Goal: Information Seeking & Learning: Learn about a topic

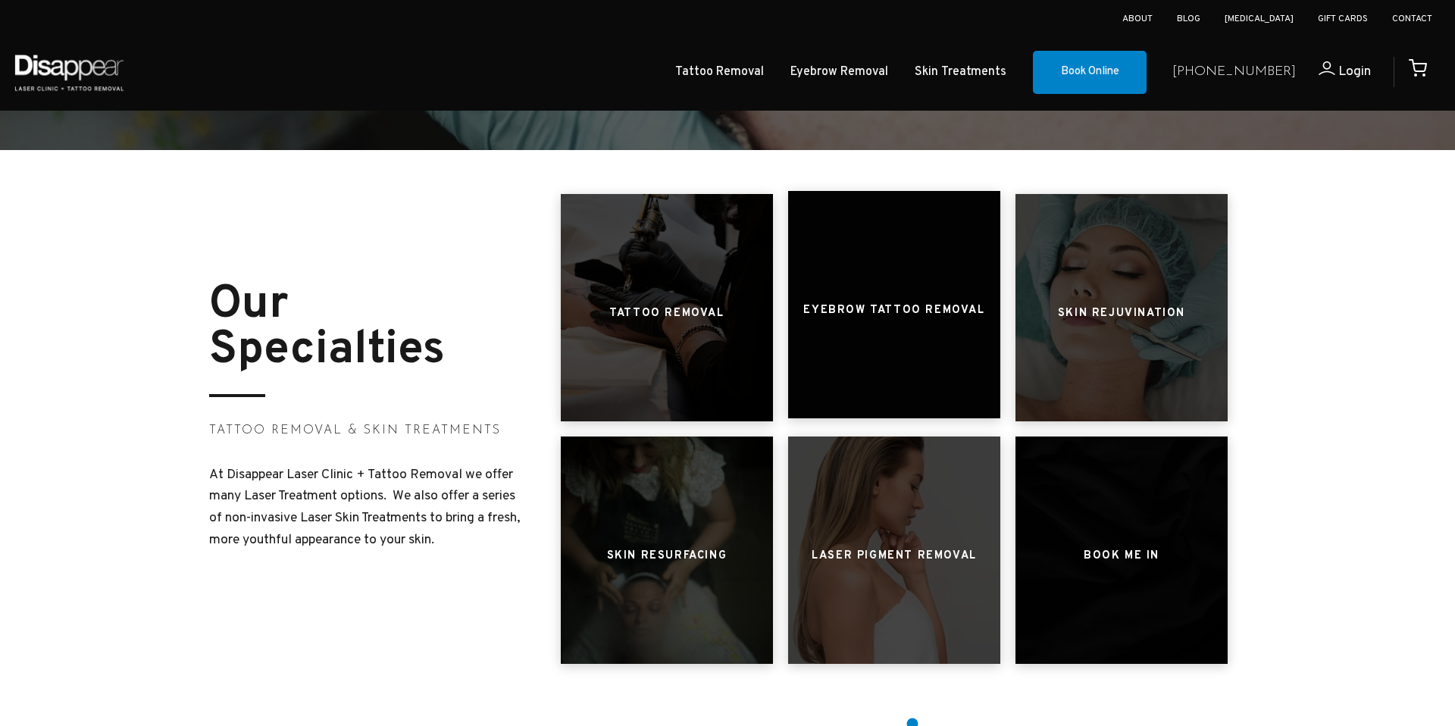
scroll to position [553, 0]
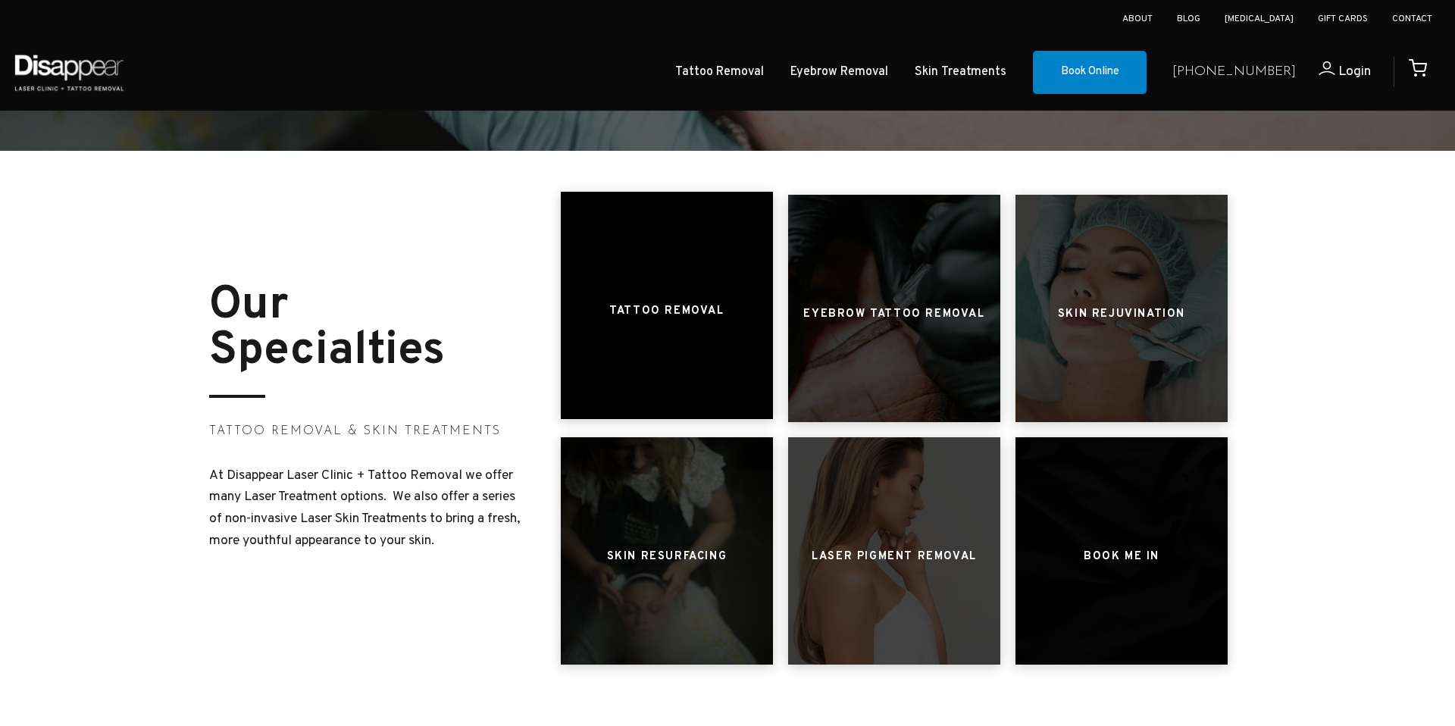
click at [671, 308] on h3 "Tattoo Removal" at bounding box center [666, 311] width 114 height 29
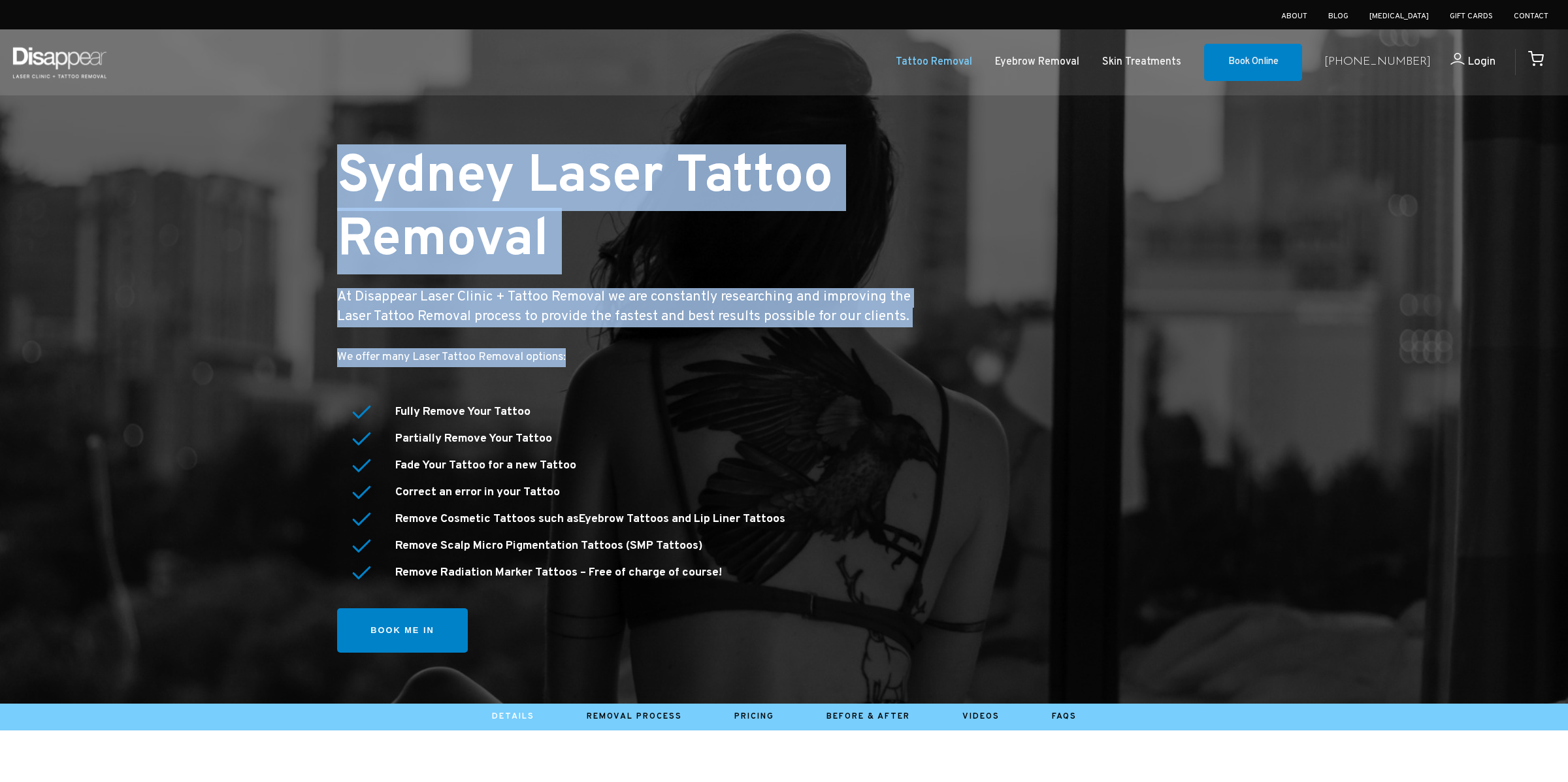
drag, startPoint x: 329, startPoint y: 155, endPoint x: 754, endPoint y: 595, distance: 611.7
click at [754, 595] on div "Sydney Laser Tattoo Removal At Disappear Laser Clinic + Tattoo Removal we are c…" at bounding box center [784, 352] width 915 height 665
click at [461, 404] on td "Fully Remove Your Tattoo" at bounding box center [656, 413] width 523 height 26
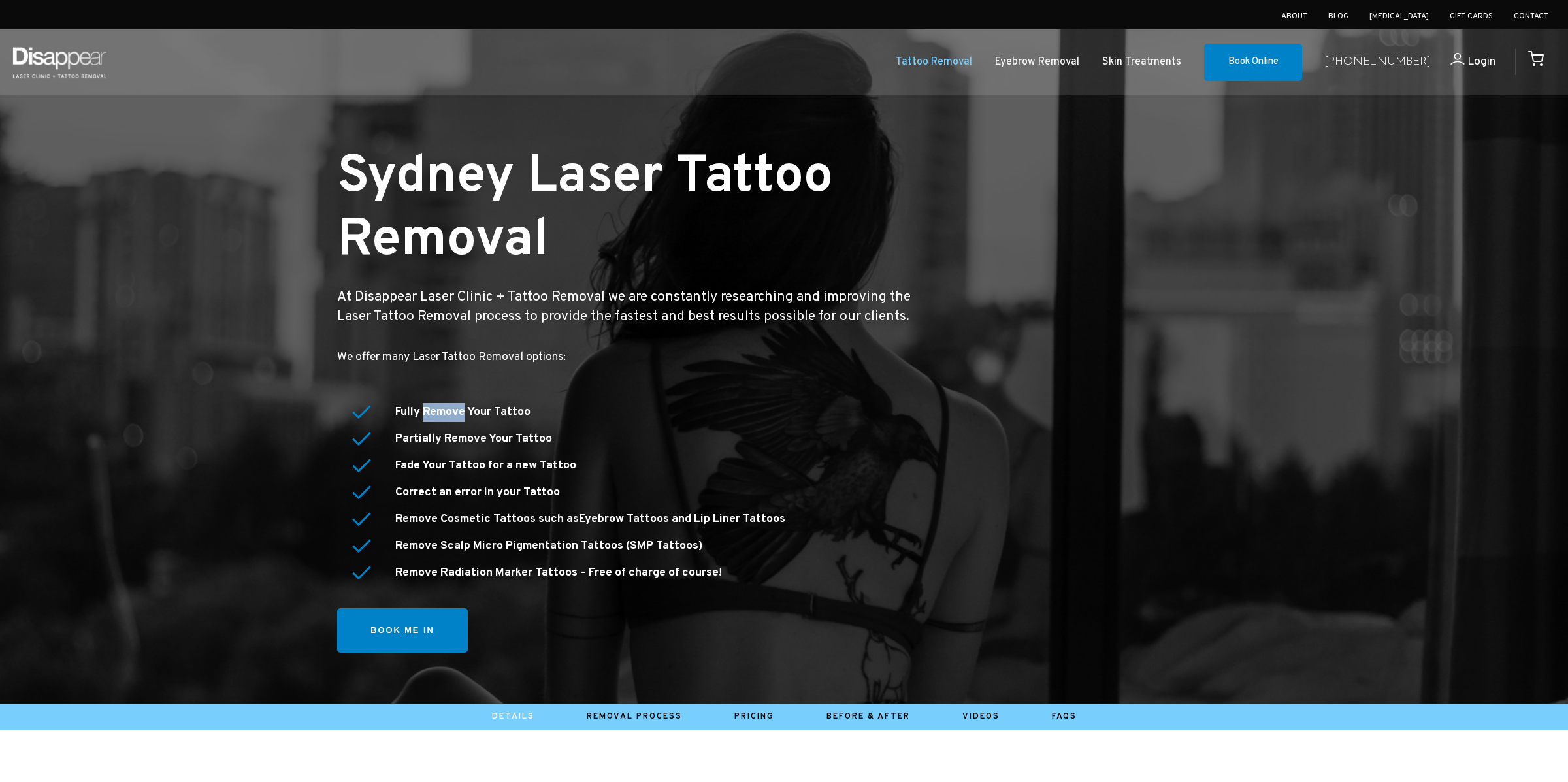
click at [461, 404] on td "Fully Remove Your Tattoo" at bounding box center [656, 413] width 523 height 26
click at [479, 495] on strong "Correct an error in your Tattoo" at bounding box center [478, 491] width 165 height 15
drag, startPoint x: 392, startPoint y: 519, endPoint x: 790, endPoint y: 526, distance: 398.1
click at [790, 526] on table "Fully Remove Your Tattoo Partially Remove Your Tattoo Fade Your Tattoo for a ne…" at bounding box center [633, 492] width 572 height 189
copy strong "Remove Cosmetic Tattoos such as Eyebrow Tattoos and Lip Liner Tattoos"
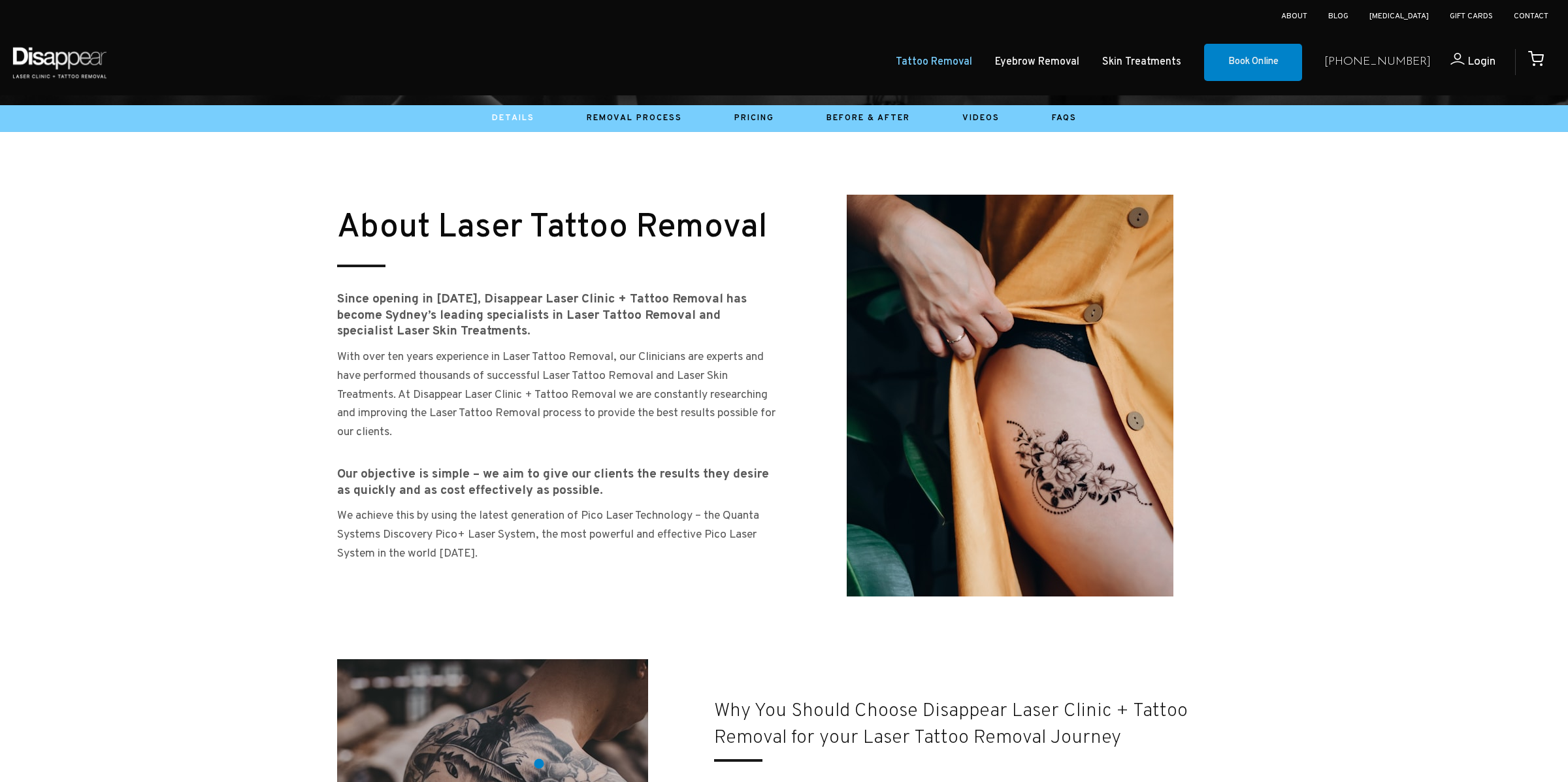
scroll to position [547, 0]
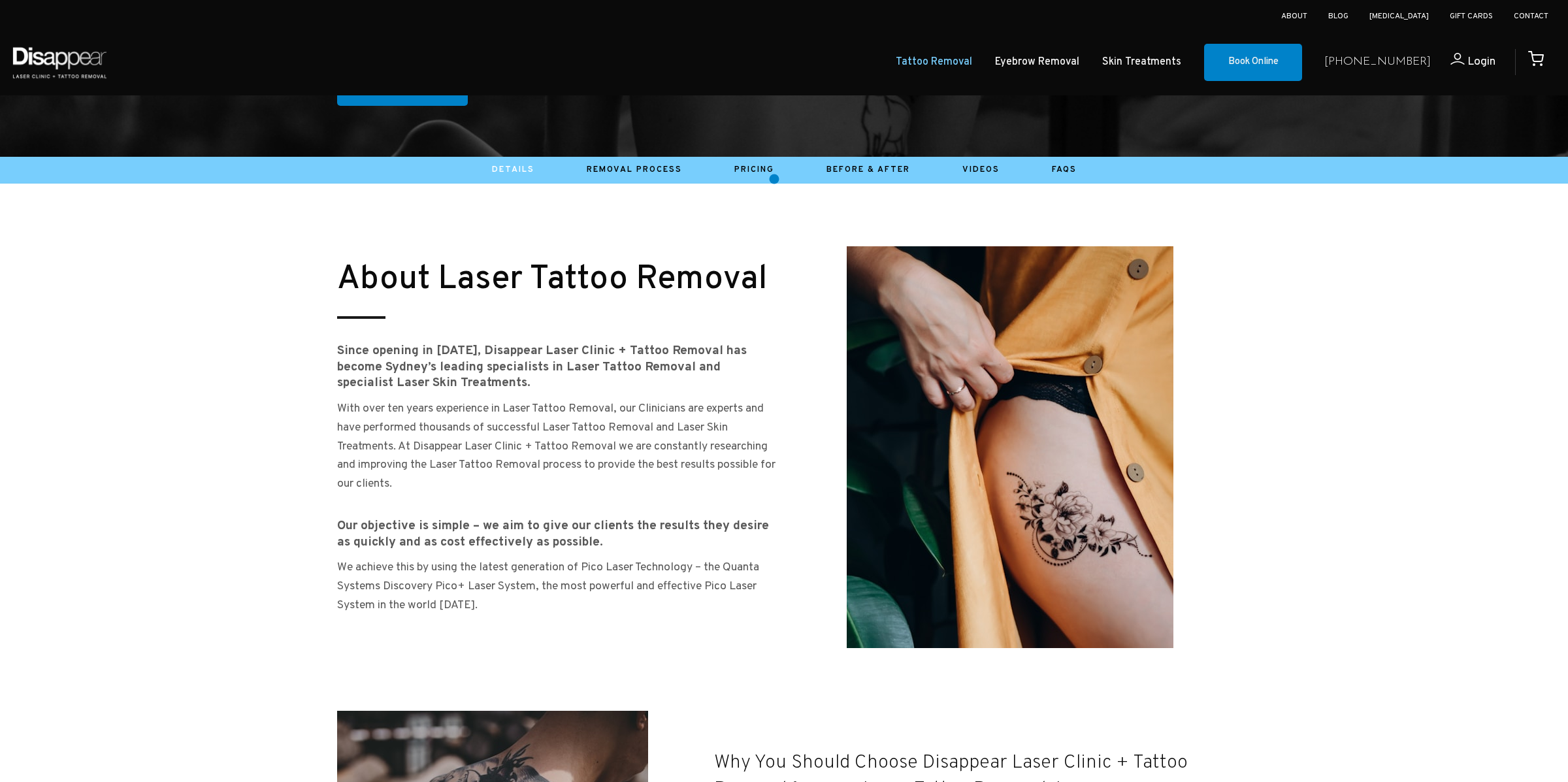
click at [774, 179] on li "Pricing" at bounding box center [754, 170] width 92 height 20
click at [759, 168] on link "Pricing" at bounding box center [754, 170] width 40 height 10
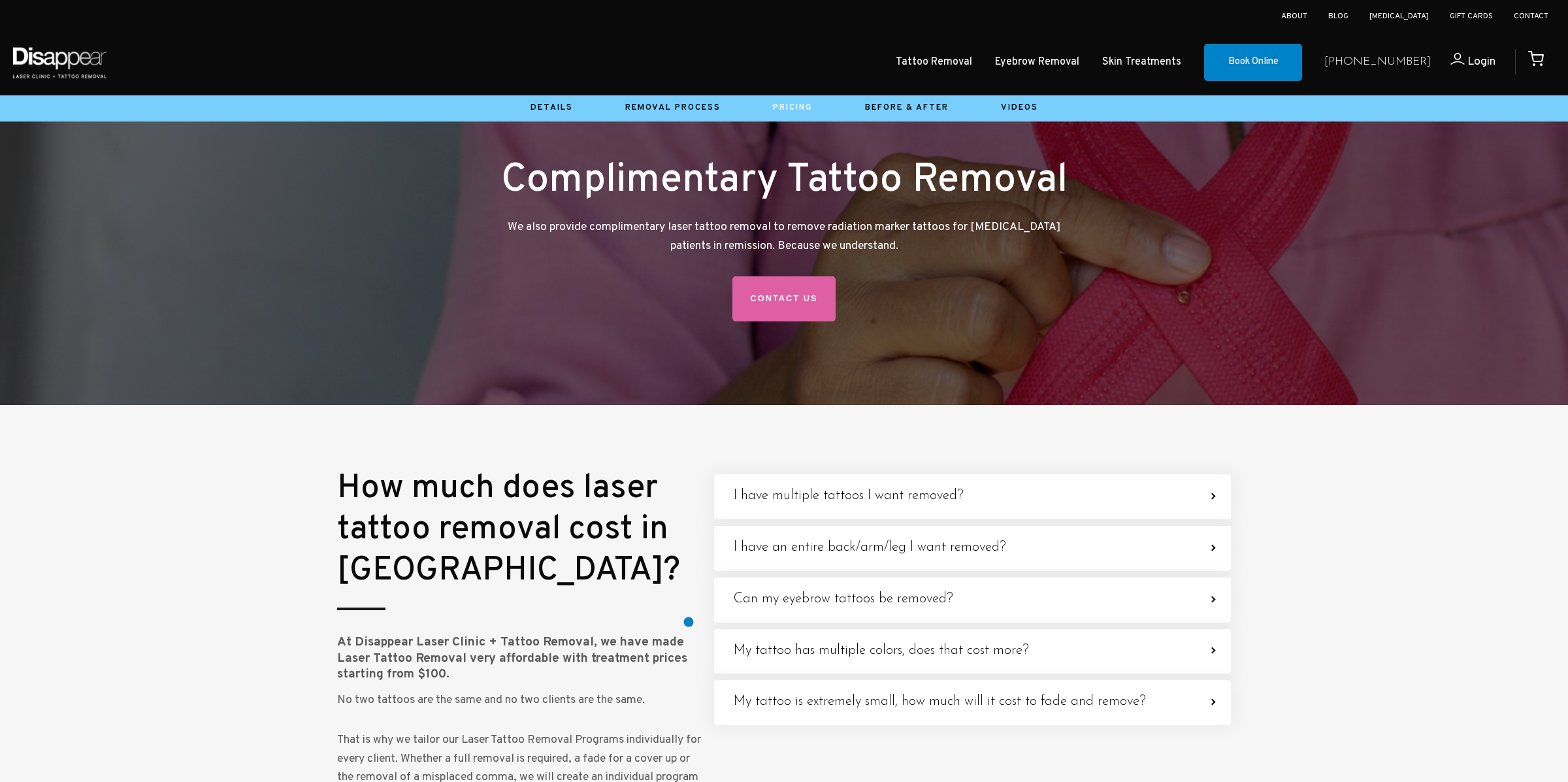
scroll to position [3300, 0]
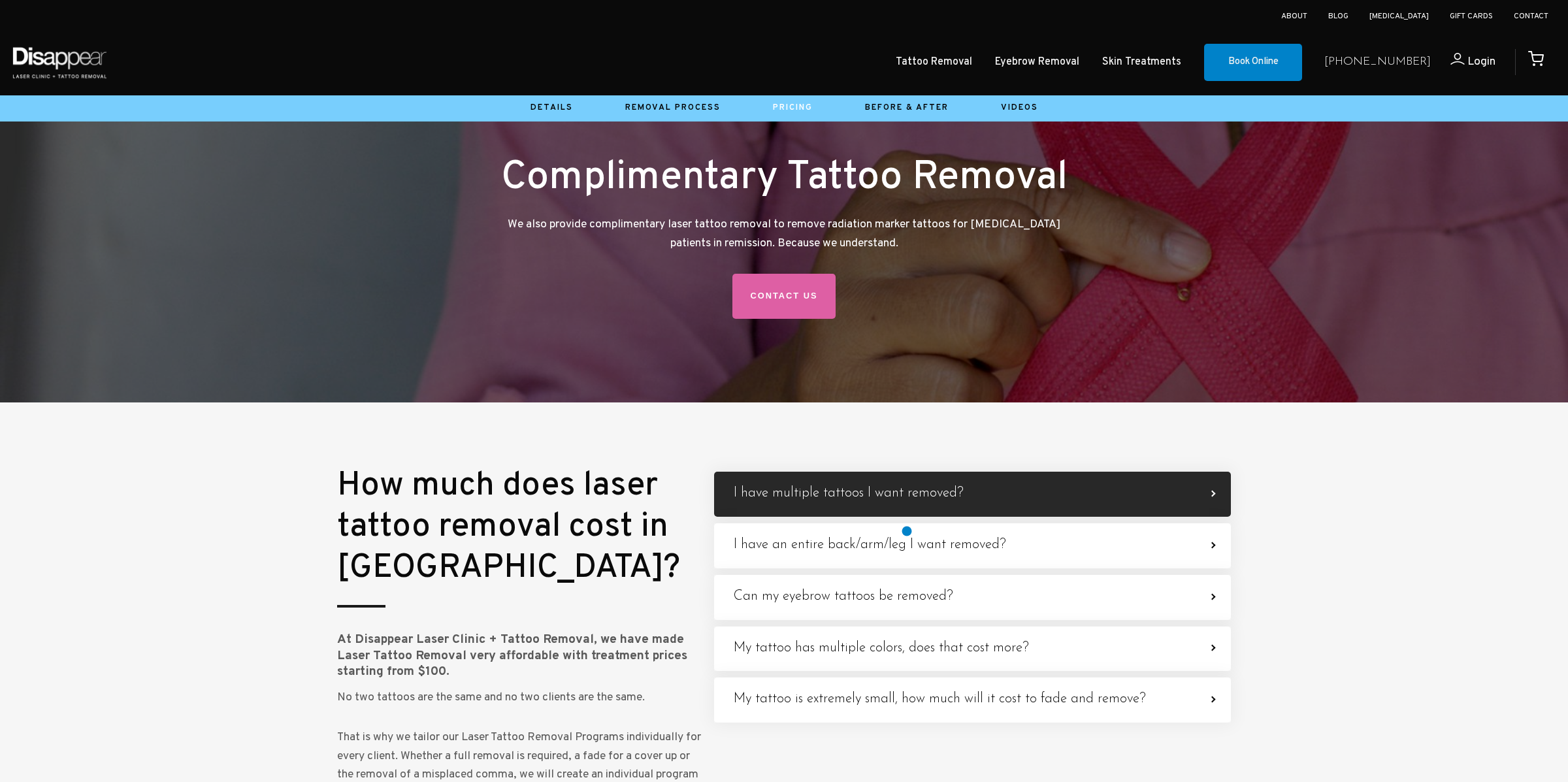
click at [907, 502] on h4 "I have multiple tattoos I want removed?" at bounding box center [848, 493] width 230 height 16
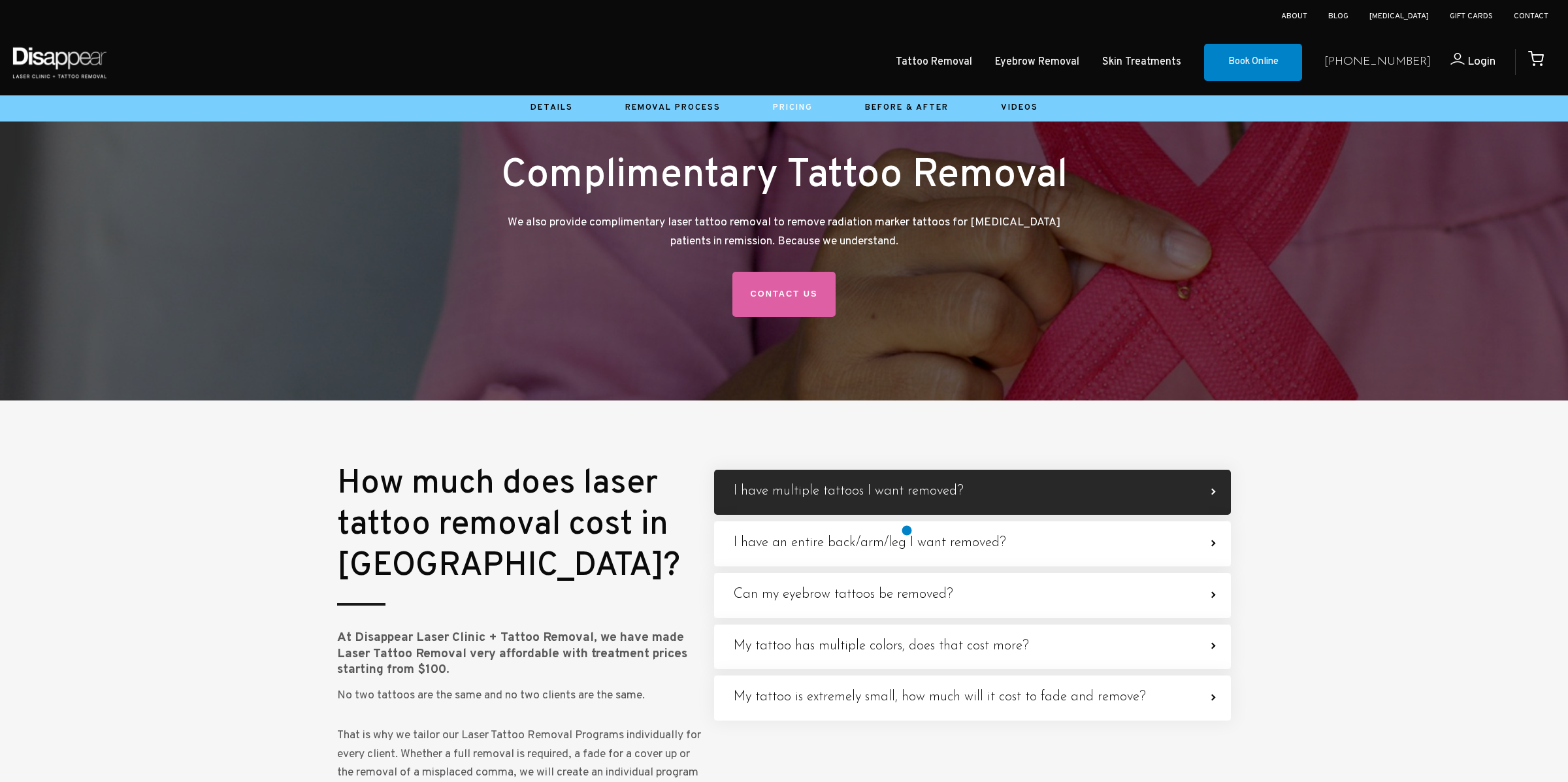
scroll to position [3303, 0]
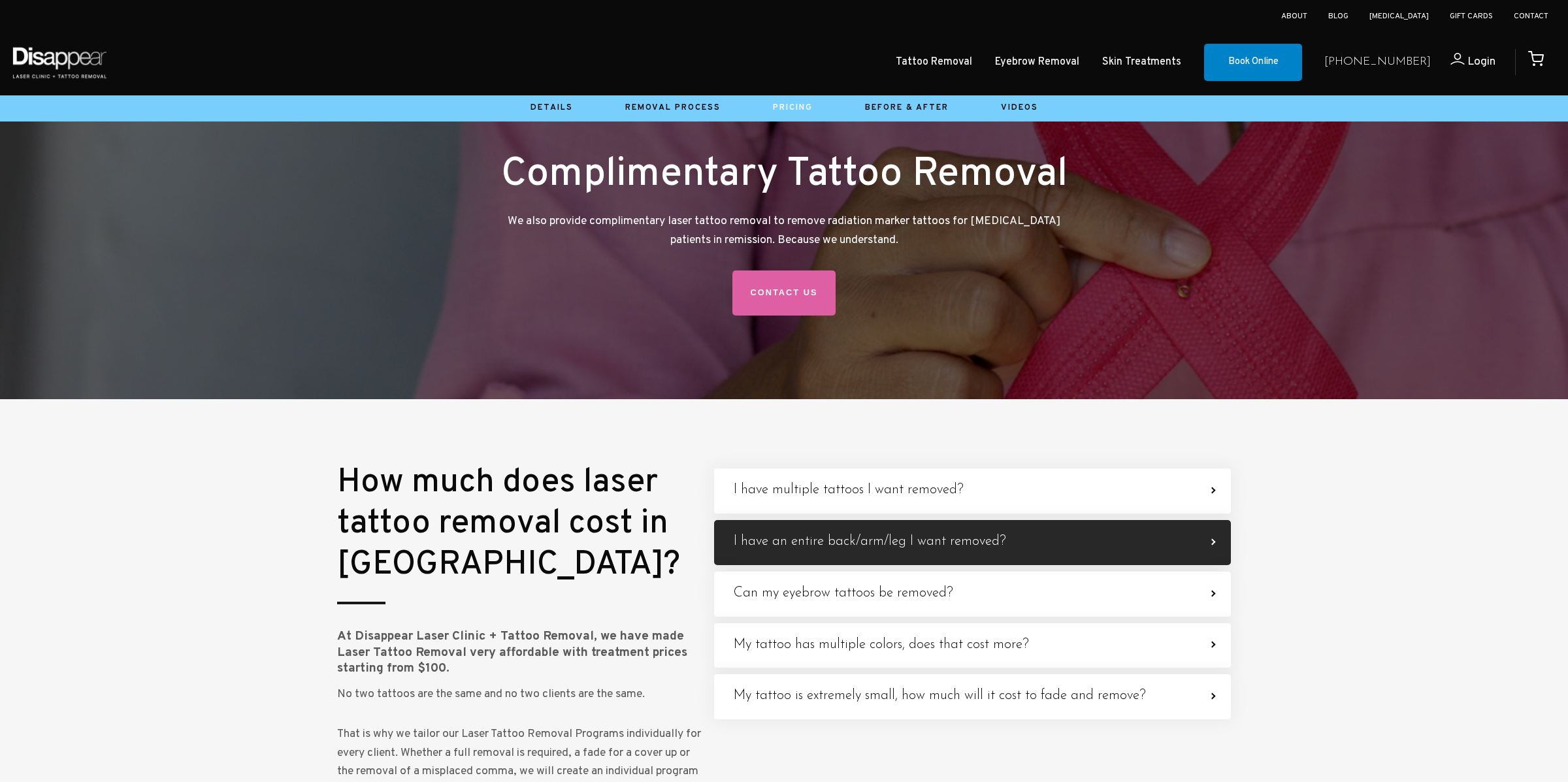
click at [906, 550] on h4 "I have an entire back/arm/leg I want removed?" at bounding box center [870, 541] width 272 height 16
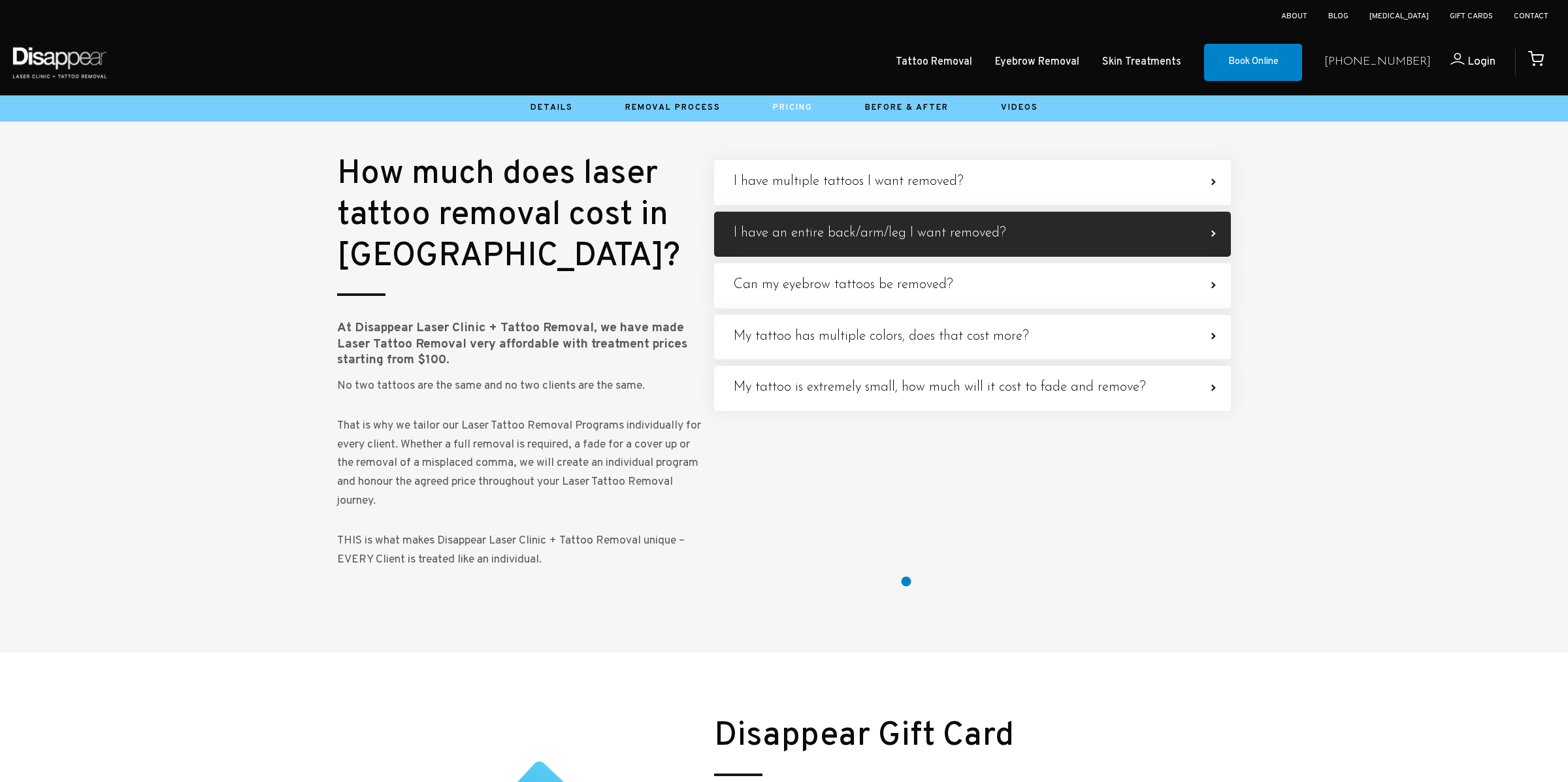
scroll to position [3615, 0]
